Goal: Task Accomplishment & Management: Manage account settings

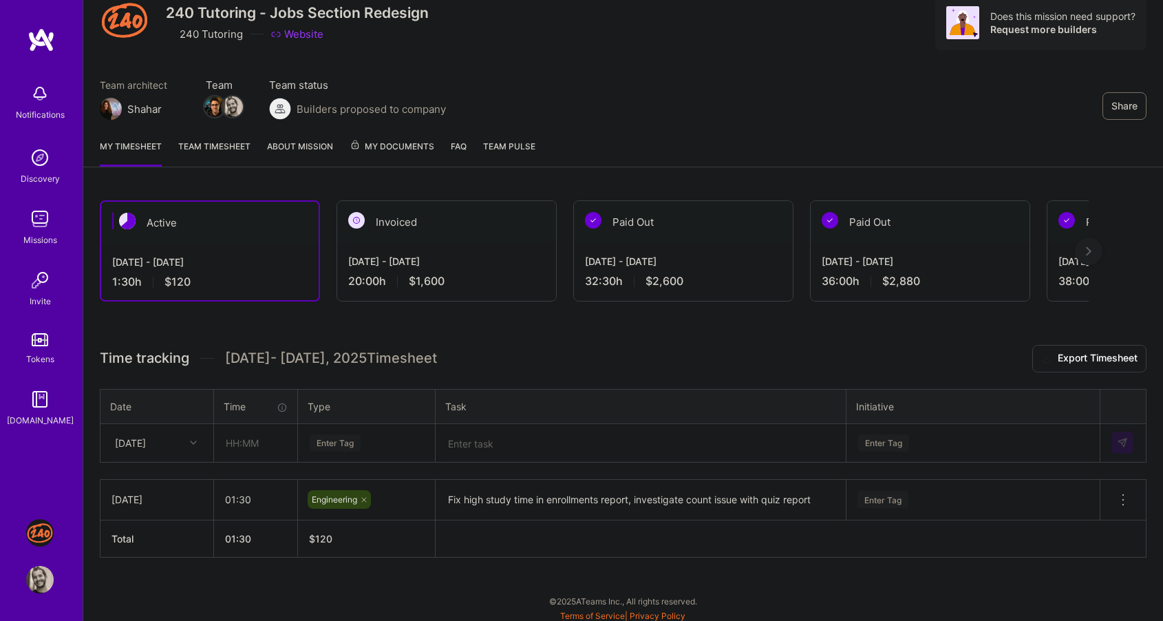
scroll to position [54, 0]
click at [255, 438] on input "text" at bounding box center [256, 443] width 82 height 36
type input "07:00"
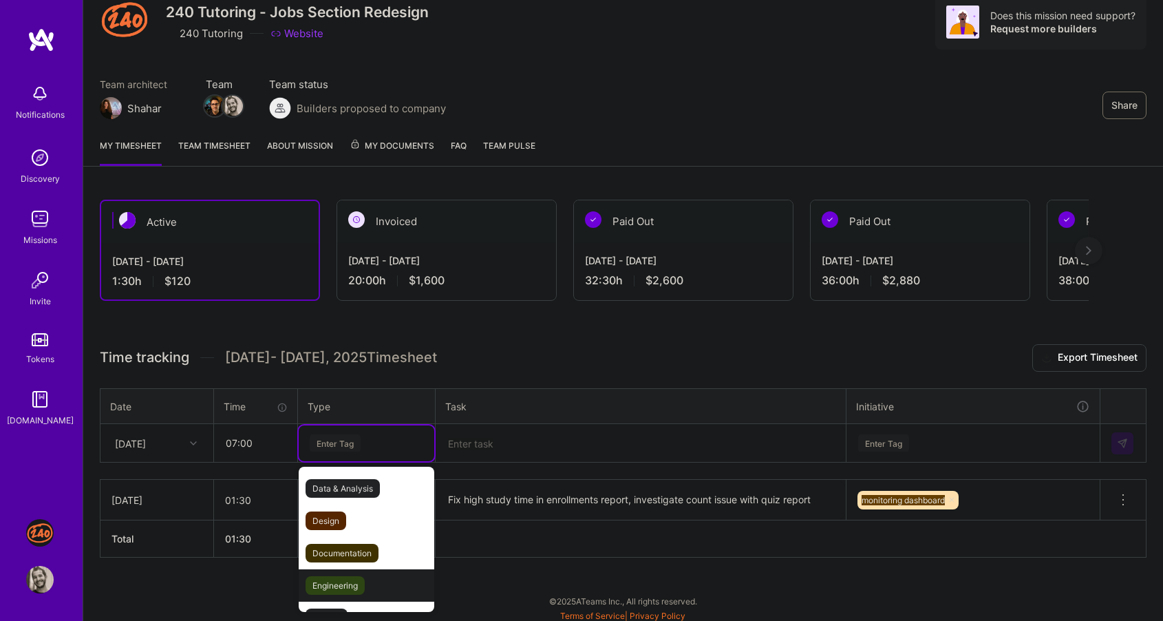
click at [330, 580] on span "Engineering" at bounding box center [335, 585] width 59 height 19
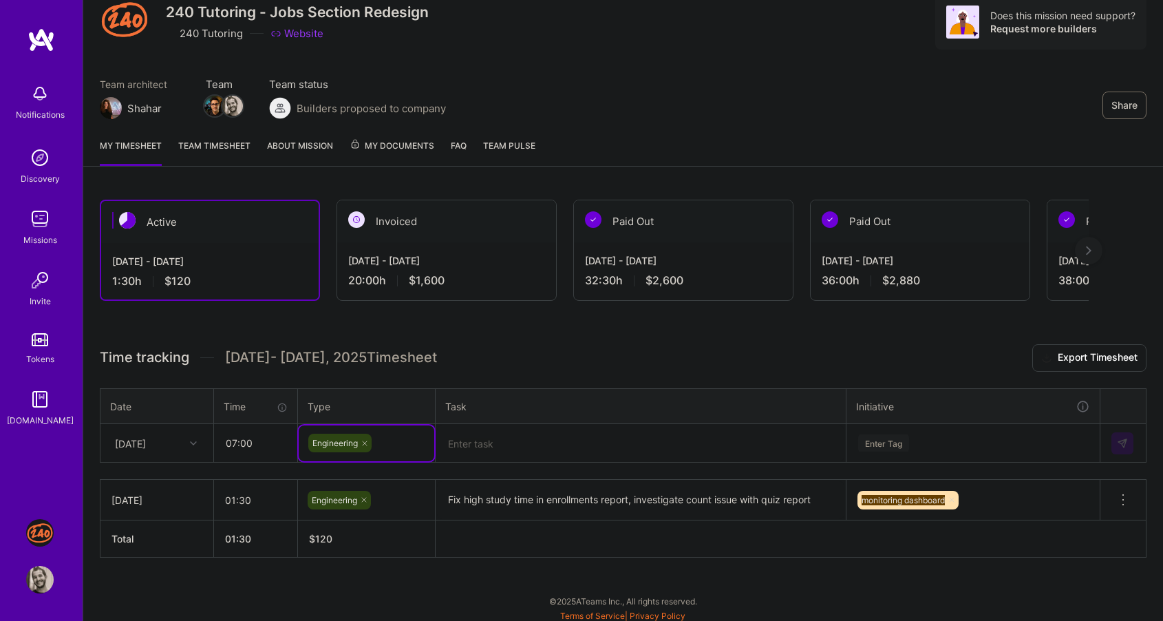
click at [483, 440] on textarea at bounding box center [640, 443] width 407 height 36
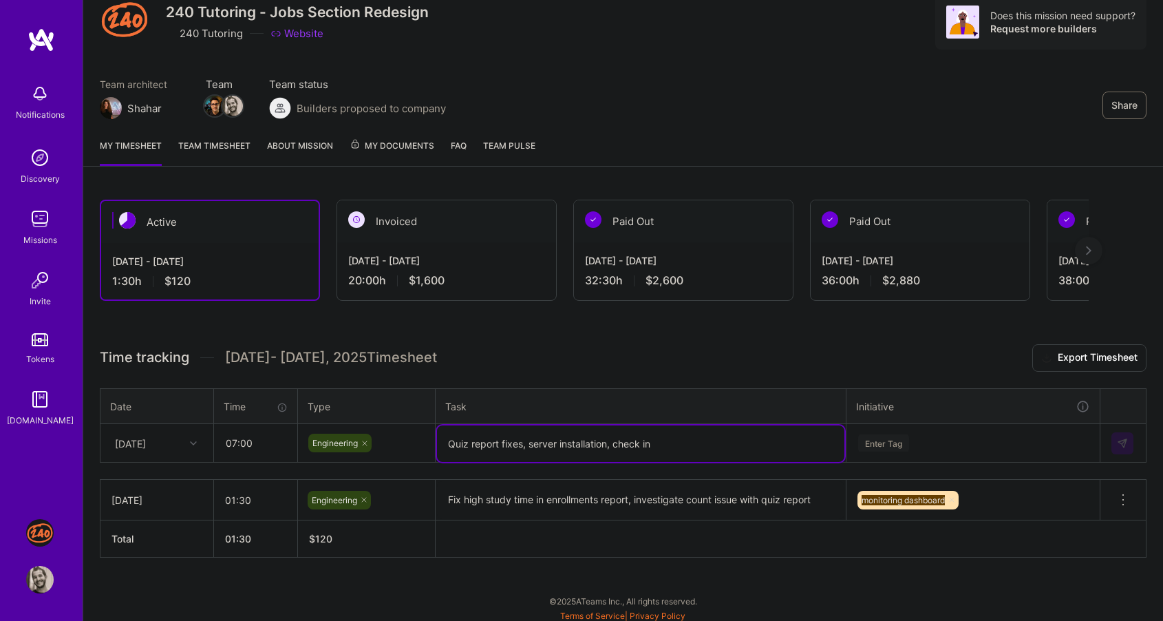
type textarea "Quiz report fixes, server installation, check in"
click at [961, 440] on div "Enter Tag" at bounding box center [973, 443] width 252 height 36
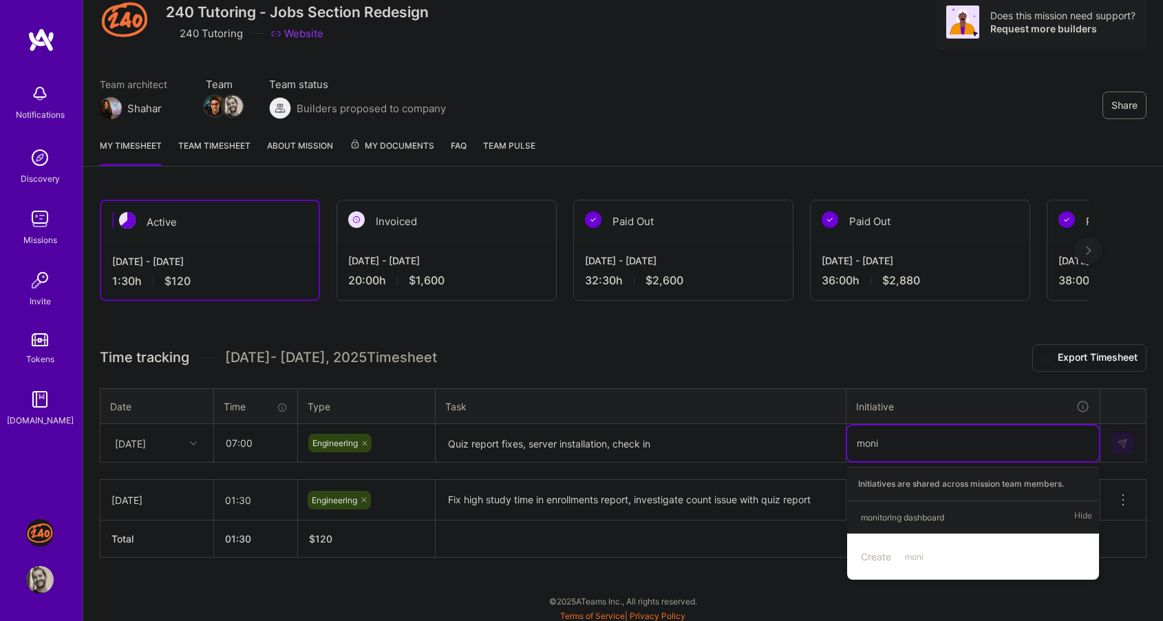
type input "monit"
click at [958, 516] on div "monitoring dashboard Hide" at bounding box center [973, 517] width 252 height 32
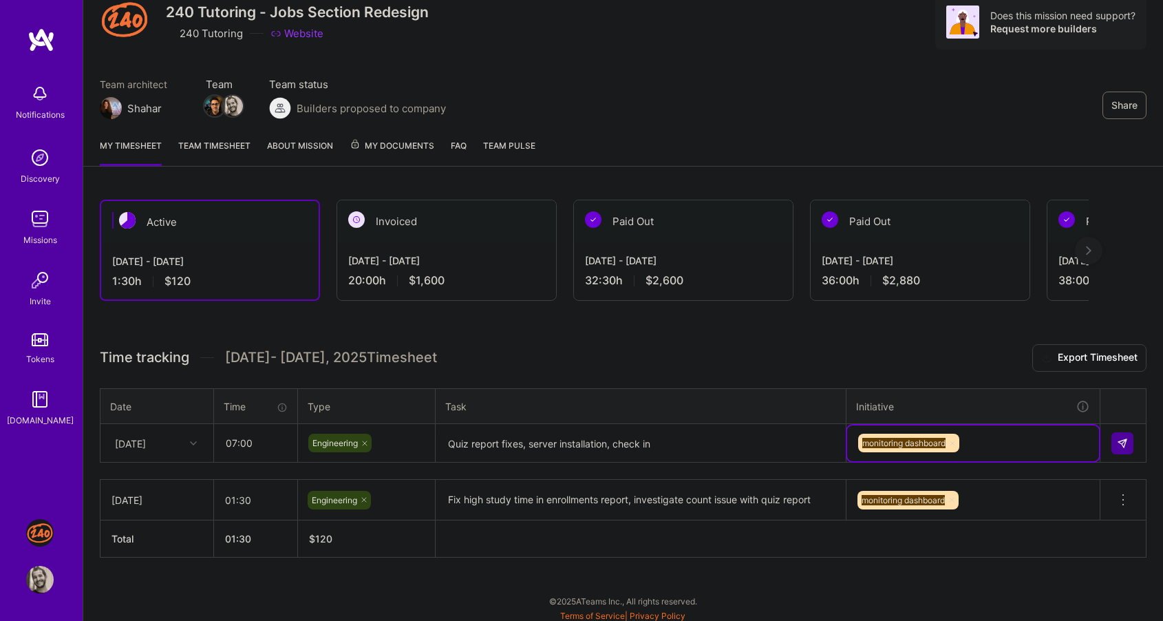
click at [779, 379] on div "Time tracking [DATE] - [DATE] Timesheet Export Timesheet Date Time Type Task In…" at bounding box center [623, 450] width 1047 height 213
click at [1127, 440] on img at bounding box center [1122, 443] width 11 height 11
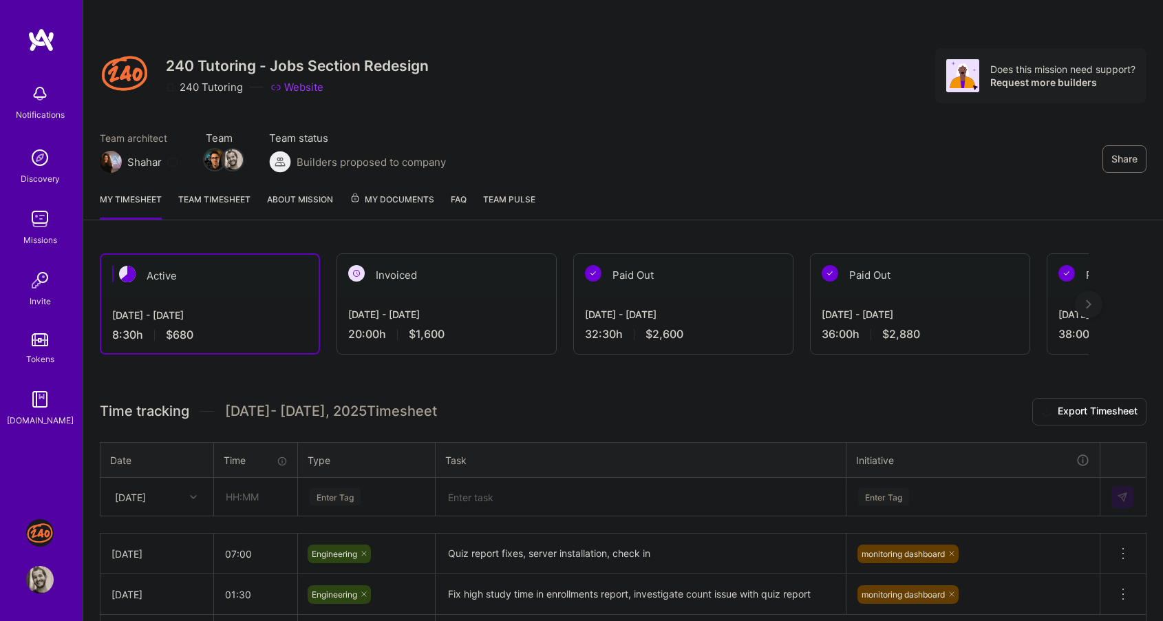
scroll to position [94, 0]
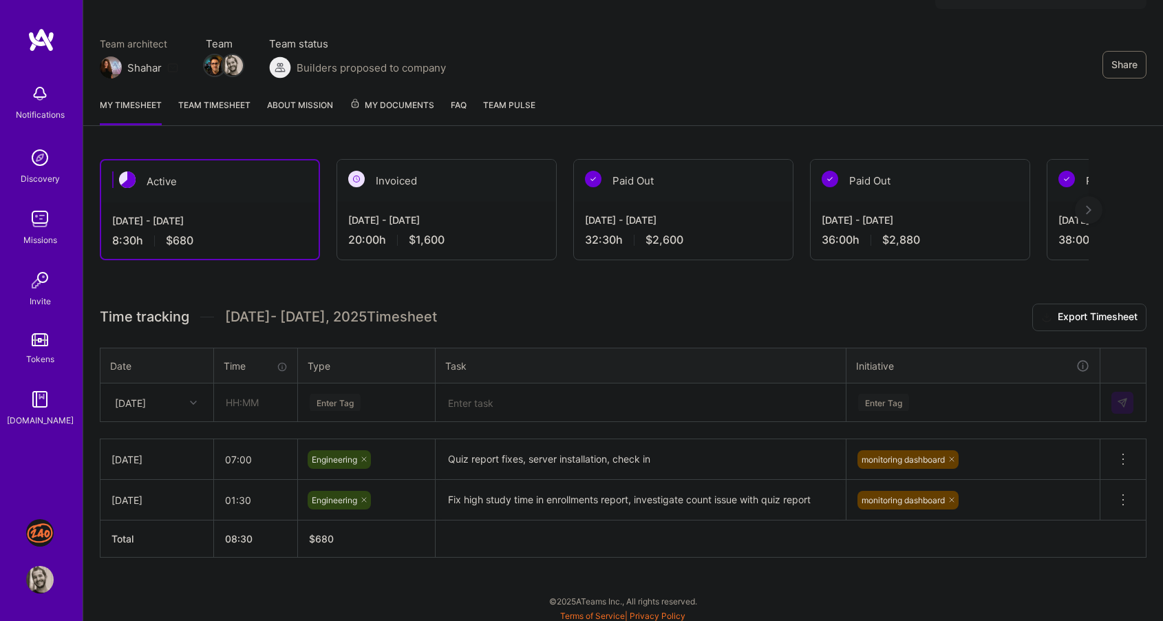
drag, startPoint x: 434, startPoint y: 296, endPoint x: 453, endPoint y: 264, distance: 36.7
click at [453, 264] on div "Active Aug 16 - Aug 31, 2025 8:30 h $680 Invoiced Aug 1 - Aug 15, 2025 20:00 h …" at bounding box center [623, 383] width 1080 height 482
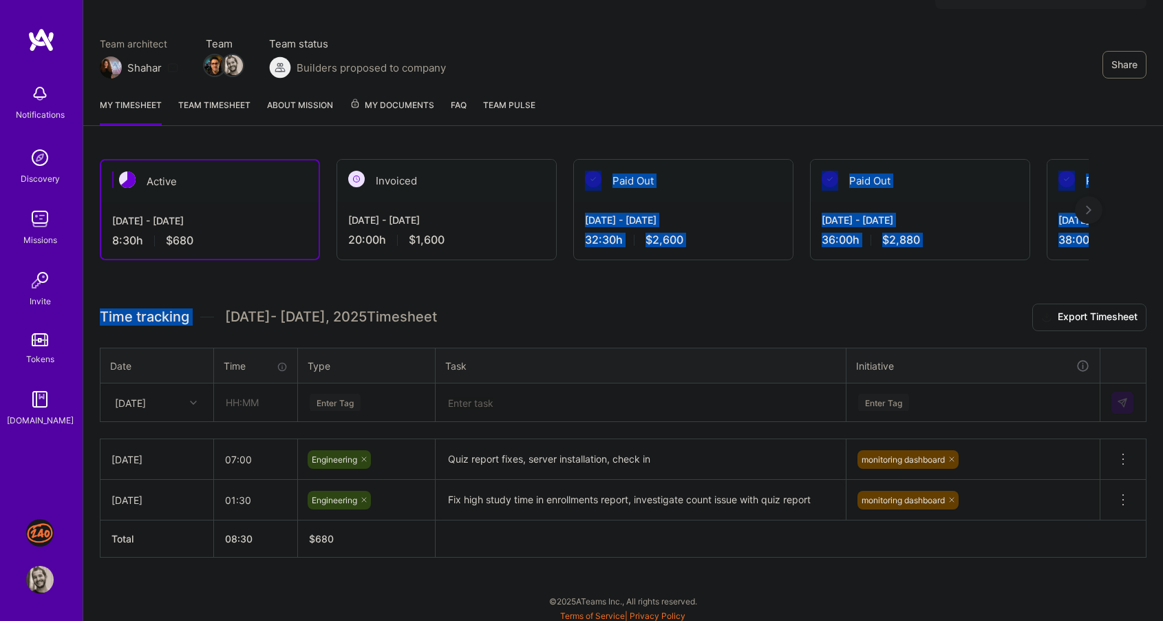
drag, startPoint x: 453, startPoint y: 264, endPoint x: 498, endPoint y: 258, distance: 45.8
click at [502, 257] on div "Active Aug 16 - Aug 31, 2025 8:30 h $680 Invoiced Aug 1 - Aug 15, 2025 20:00 h …" at bounding box center [623, 383] width 1080 height 482
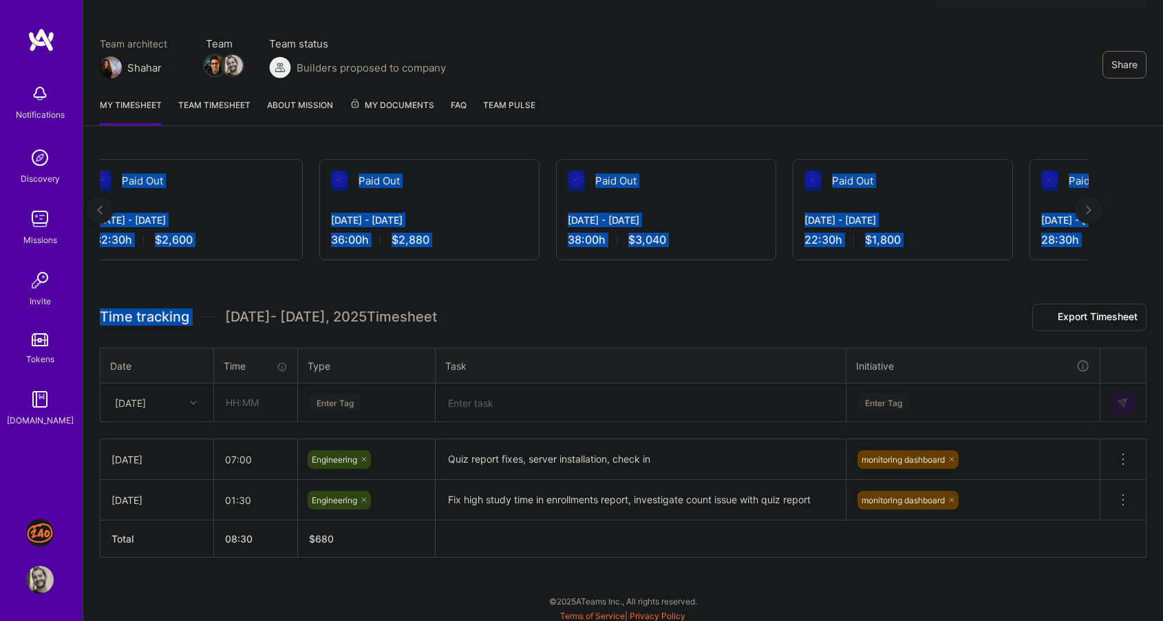
scroll to position [0, 578]
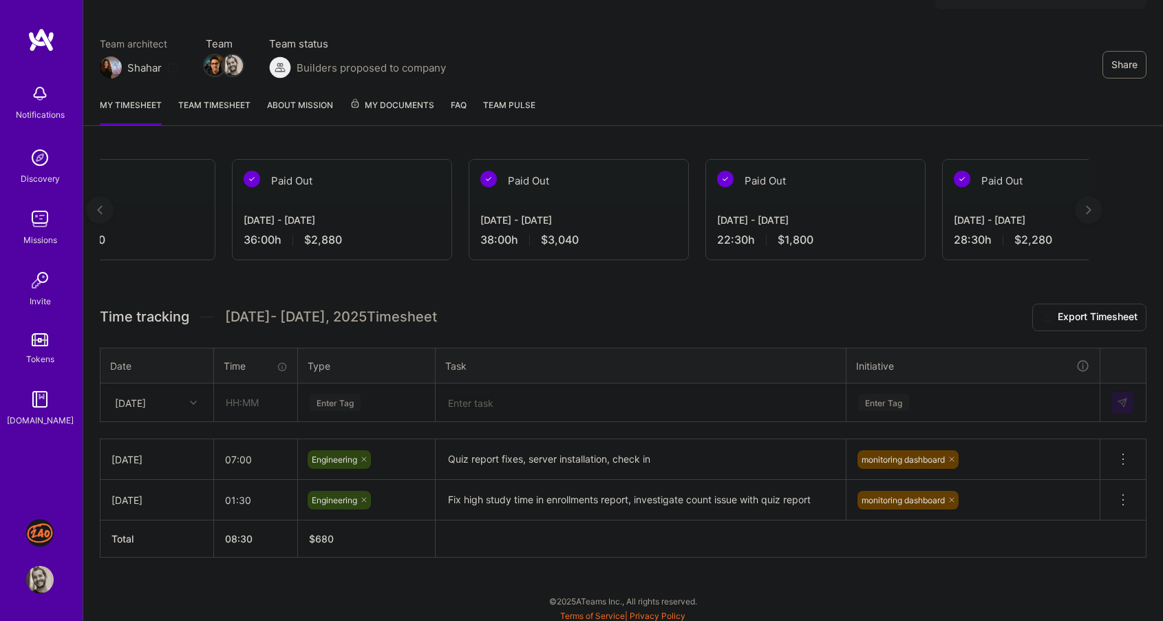
click at [765, 125] on div "Share 240 Tutoring - Jobs Section Redesign 240 Tutoring Website Does this missi…" at bounding box center [623, 265] width 1080 height 719
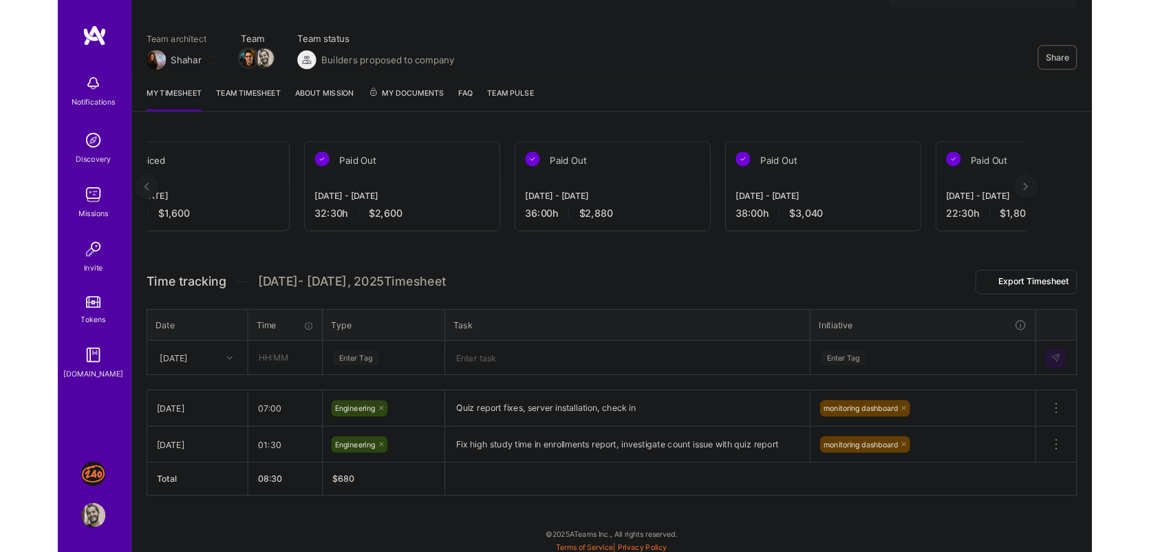
scroll to position [0, 0]
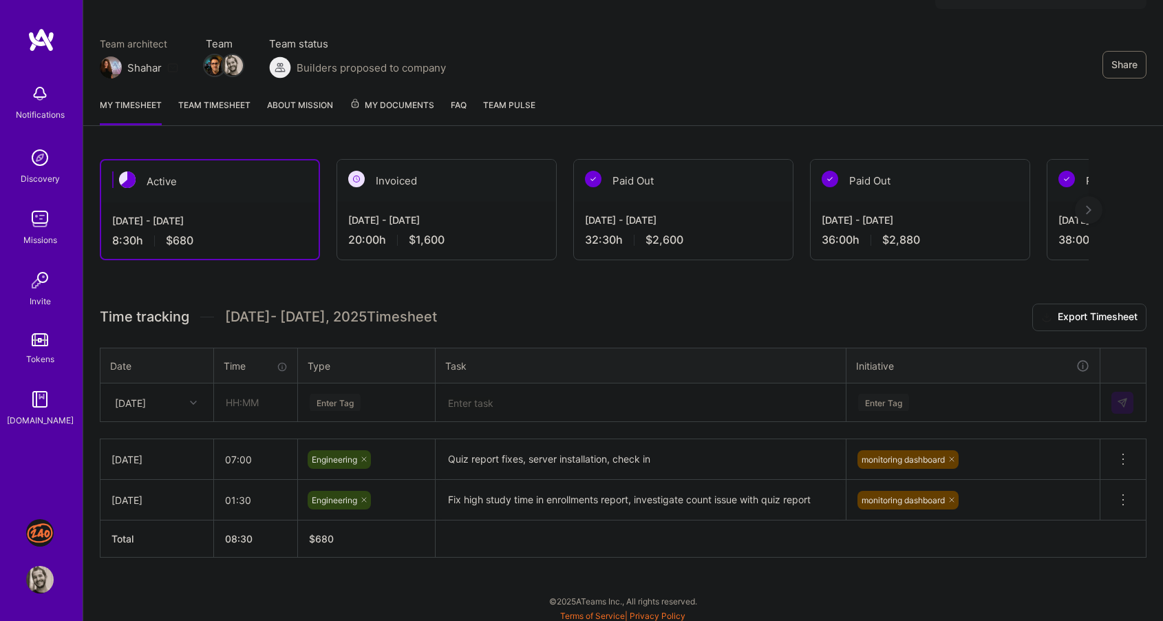
click at [634, 303] on h3 "Time tracking Aug 16 - Aug 31 , 2025 Timesheet Export Timesheet" at bounding box center [623, 317] width 1047 height 28
drag, startPoint x: 601, startPoint y: 321, endPoint x: 601, endPoint y: 306, distance: 15.1
click at [601, 306] on h3 "Time tracking Aug 16 - Aug 31 , 2025 Timesheet Export Timesheet" at bounding box center [623, 317] width 1047 height 28
drag, startPoint x: 601, startPoint y: 306, endPoint x: 601, endPoint y: 328, distance: 22.7
click at [601, 325] on h3 "Time tracking Aug 16 - Aug 31 , 2025 Timesheet Export Timesheet" at bounding box center [623, 317] width 1047 height 28
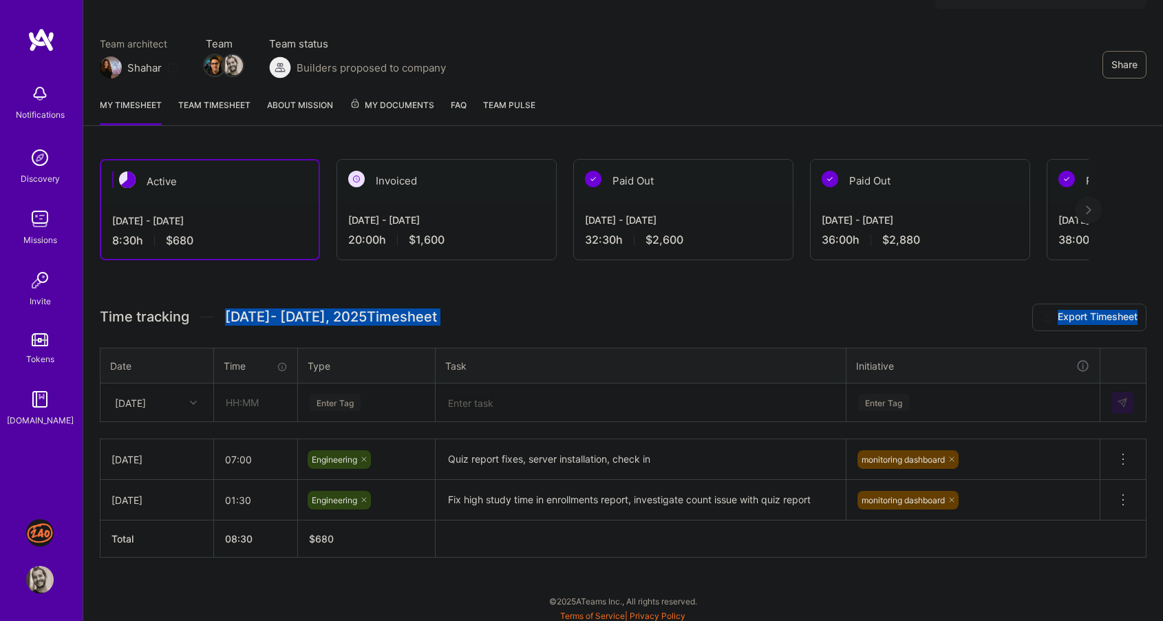
drag, startPoint x: 588, startPoint y: 332, endPoint x: 588, endPoint y: 287, distance: 44.7
click at [588, 287] on div "Active Aug 16 - Aug 31, 2025 8:30 h $680 Invoiced Aug 1 - Aug 15, 2025 20:00 h …" at bounding box center [623, 383] width 1080 height 482
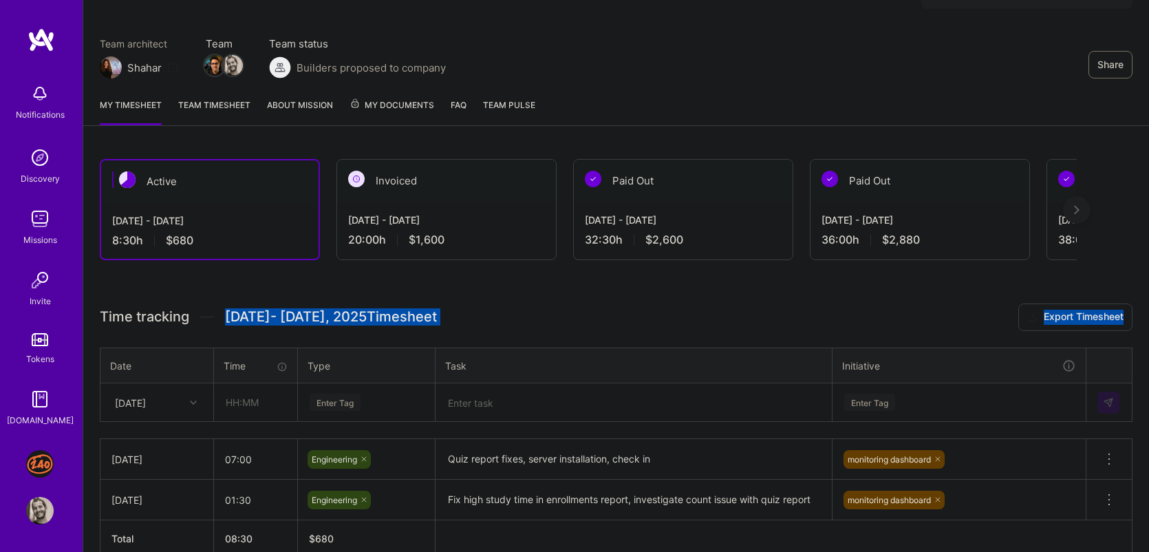
scroll to position [163, 0]
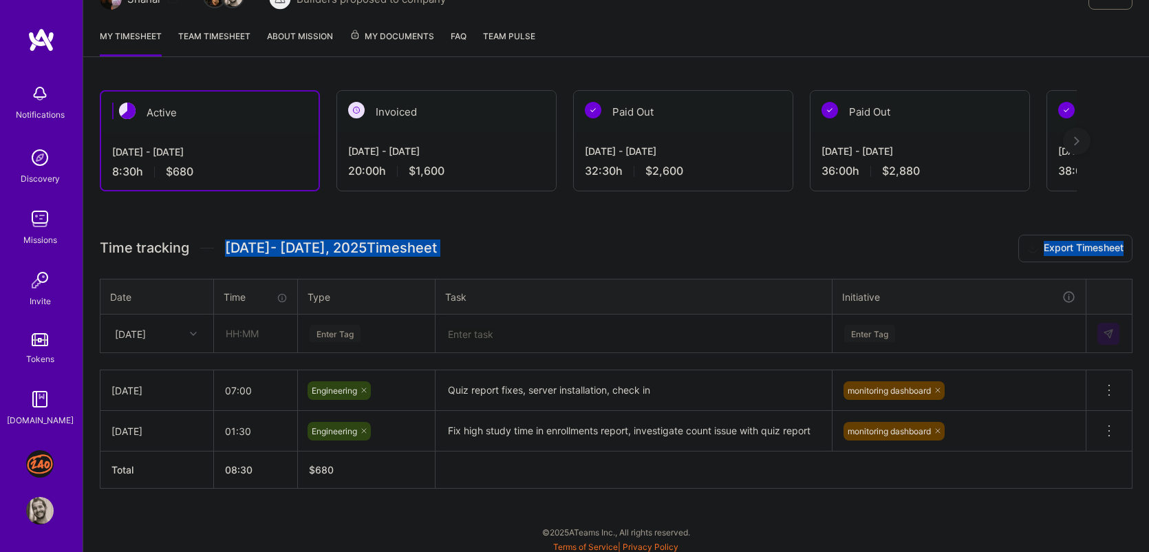
drag, startPoint x: 519, startPoint y: 187, endPoint x: 519, endPoint y: 253, distance: 66.8
click at [519, 253] on div "Active Aug 16 - Aug 31, 2025 8:30 h $680 Invoiced Aug 1 - Aug 15, 2025 20:00 h …" at bounding box center [616, 315] width 1066 height 482
drag, startPoint x: 519, startPoint y: 253, endPoint x: 519, endPoint y: 213, distance: 39.9
click at [519, 213] on div "Active Aug 16 - Aug 31, 2025 8:30 h $680 Invoiced Aug 1 - Aug 15, 2025 20:00 h …" at bounding box center [616, 315] width 1066 height 482
drag, startPoint x: 519, startPoint y: 213, endPoint x: 519, endPoint y: 247, distance: 33.7
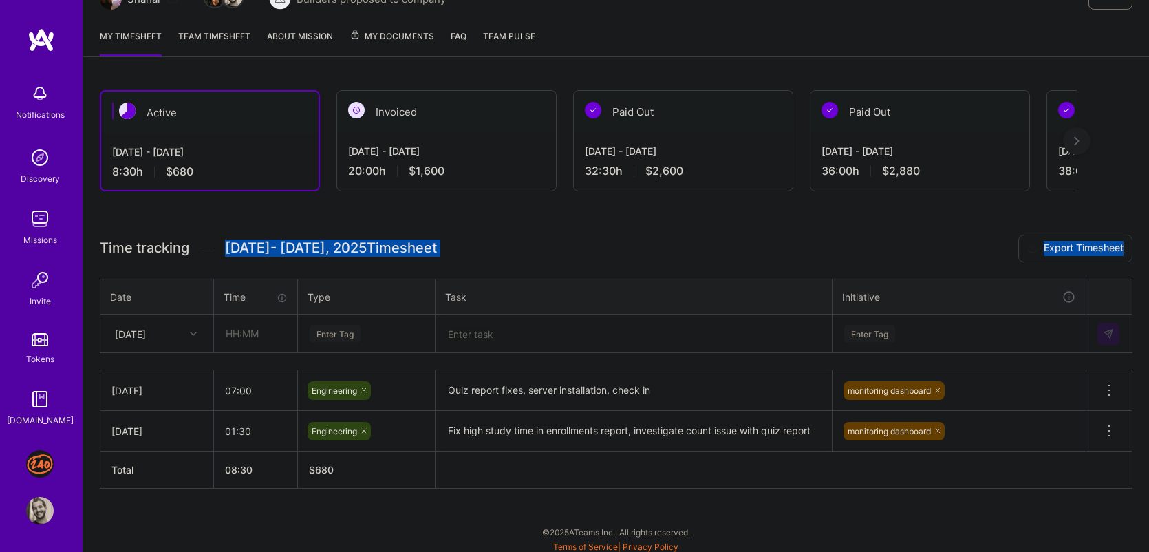
click at [519, 247] on div "Active Aug 16 - Aug 31, 2025 8:30 h $680 Invoiced Aug 1 - Aug 15, 2025 20:00 h …" at bounding box center [616, 315] width 1066 height 482
drag, startPoint x: 519, startPoint y: 247, endPoint x: 148, endPoint y: 216, distance: 372.2
click at [148, 216] on div "Active Aug 16 - Aug 31, 2025 8:30 h $680 Invoiced Aug 1 - Aug 15, 2025 20:00 h …" at bounding box center [616, 315] width 1066 height 482
drag, startPoint x: 148, startPoint y: 216, endPoint x: 403, endPoint y: 266, distance: 259.5
click at [403, 266] on div "Active Aug 16 - Aug 31, 2025 8:30 h $680 Invoiced Aug 1 - Aug 15, 2025 20:00 h …" at bounding box center [616, 315] width 1066 height 482
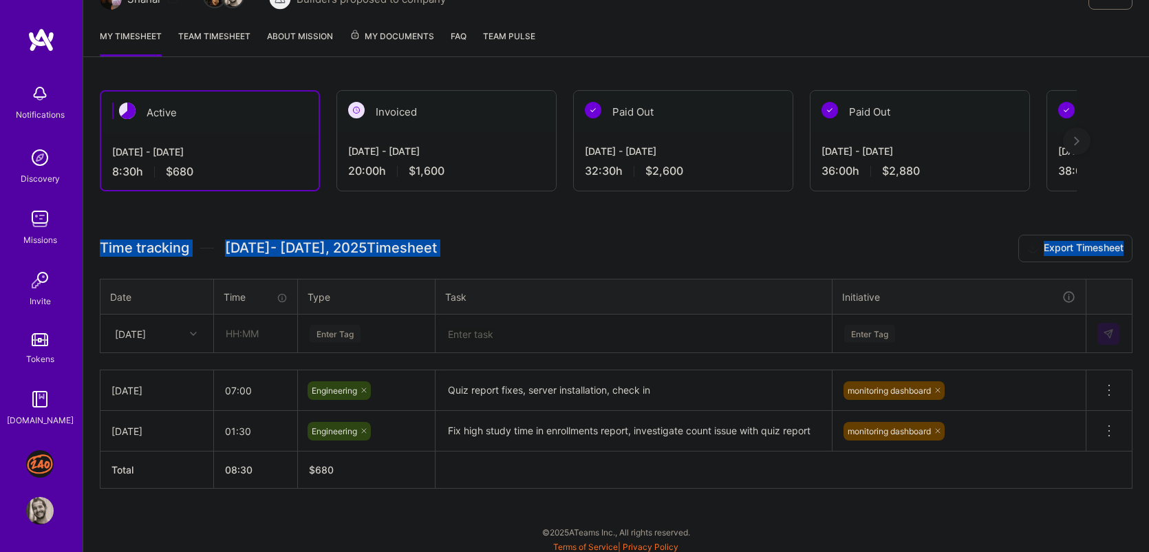
click at [45, 213] on img at bounding box center [40, 219] width 28 height 28
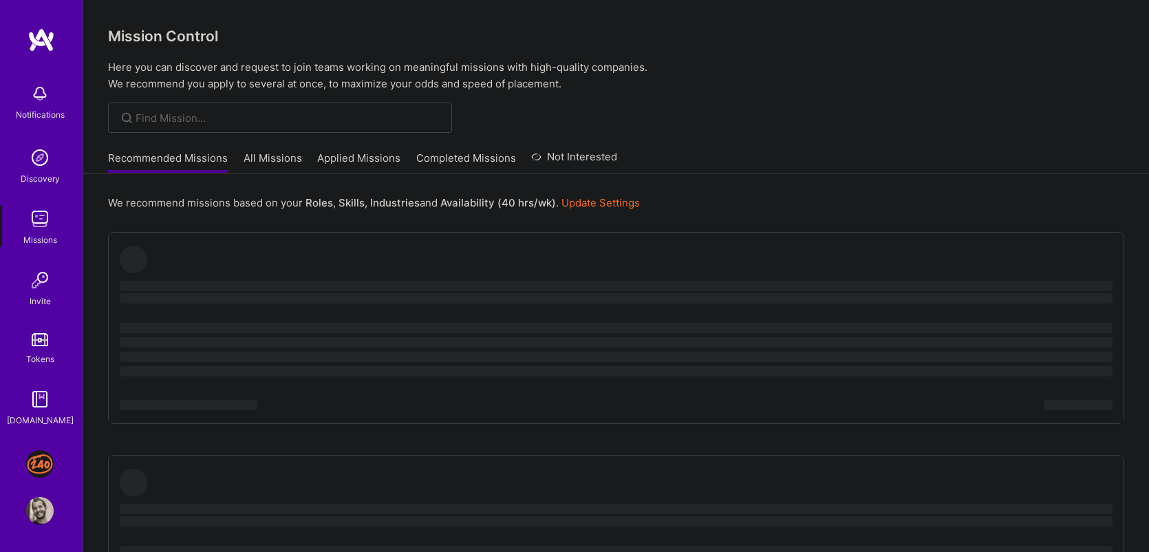
click at [40, 445] on div "Notifications Discovery Missions Invite Tokens A.Guide J: 240 Tutoring - Jobs S…" at bounding box center [41, 276] width 83 height 552
click at [40, 458] on img at bounding box center [40, 464] width 28 height 28
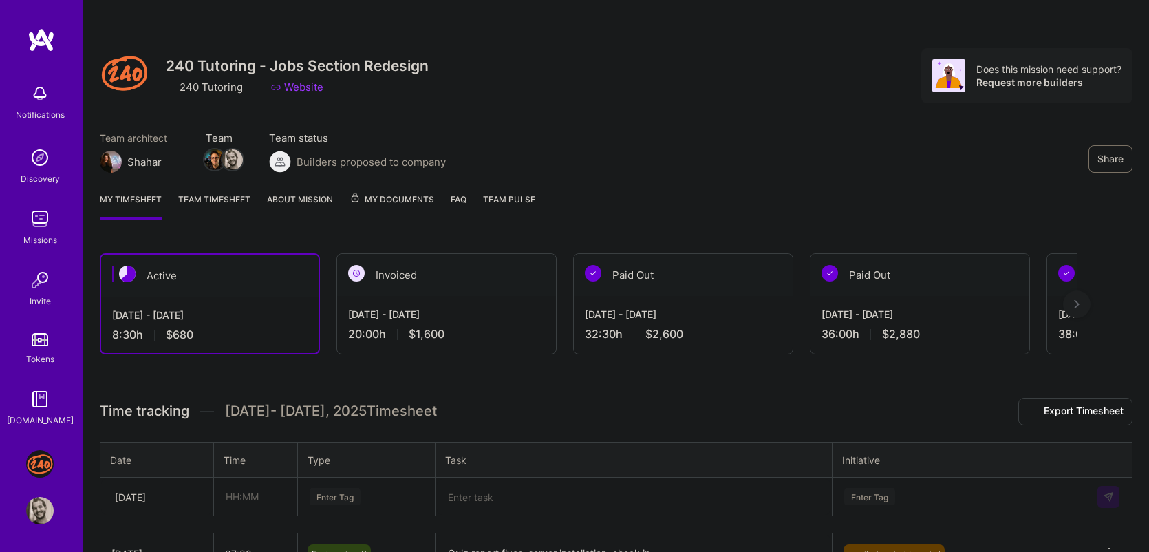
drag, startPoint x: 509, startPoint y: 375, endPoint x: 563, endPoint y: 367, distance: 55.0
click at [564, 368] on div "Active Aug 16 - Aug 31, 2025 8:30 h $680 Invoiced Aug 1 - Aug 15, 2025 20:00 h …" at bounding box center [616, 478] width 1066 height 482
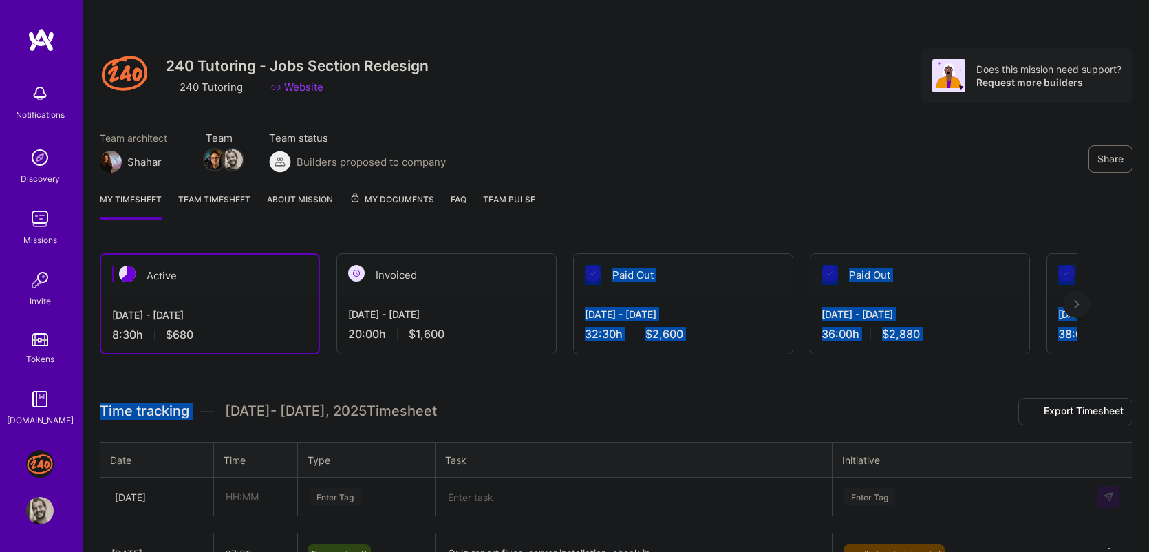
drag, startPoint x: 584, startPoint y: 231, endPoint x: 582, endPoint y: 400, distance: 168.6
click at [582, 400] on div "Share 240 Tutoring - Jobs Section Redesign 240 Tutoring Website Does this missi…" at bounding box center [616, 359] width 1067 height 719
drag, startPoint x: 483, startPoint y: 405, endPoint x: 478, endPoint y: 376, distance: 29.4
click at [482, 365] on div "Active Aug 16 - Aug 31, 2025 8:30 h $680 Invoiced Aug 1 - Aug 15, 2025 20:00 h …" at bounding box center [616, 478] width 1066 height 482
